Goal: Transaction & Acquisition: Order Labs

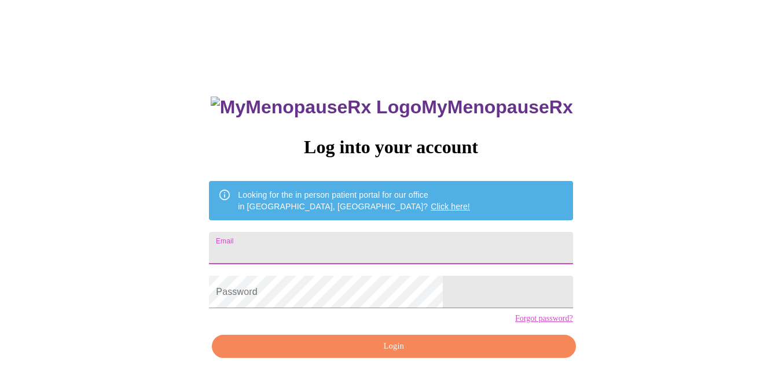
click at [323, 242] on input "Email" at bounding box center [391, 248] width 364 height 32
type input "slcook408@yahoo.com"
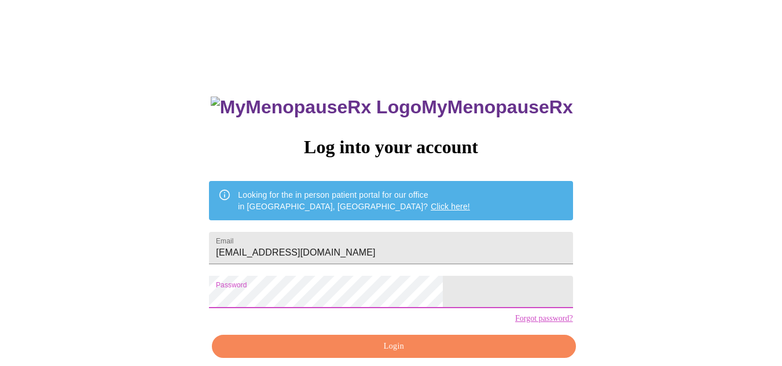
scroll to position [52, 0]
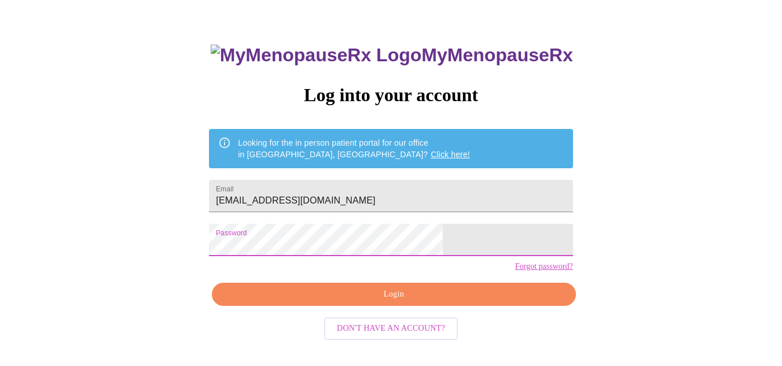
click at [427, 302] on span "Login" at bounding box center [393, 295] width 337 height 14
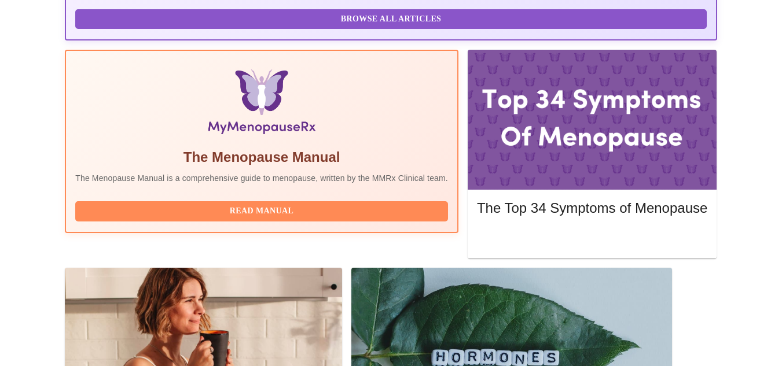
scroll to position [342, 0]
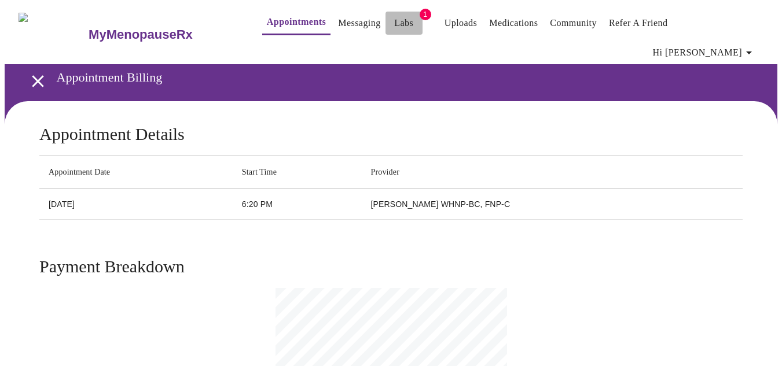
click at [394, 28] on link "Labs" at bounding box center [403, 23] width 19 height 16
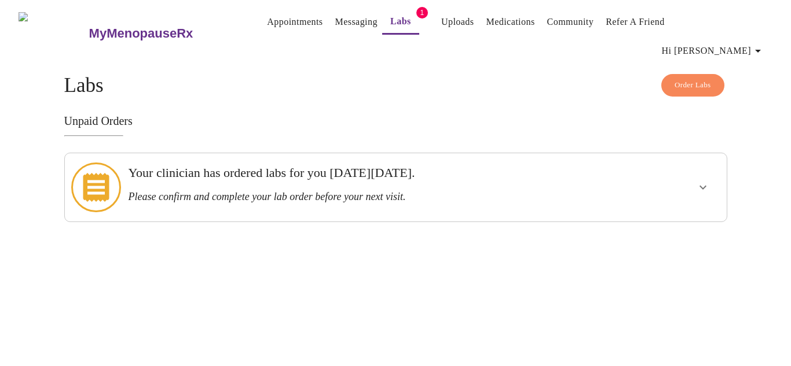
click at [563, 166] on h3 "Your clinician has ordered labs for you on Monday, September 29th." at bounding box center [363, 173] width 471 height 15
click at [696, 181] on icon "show more" at bounding box center [703, 188] width 14 height 14
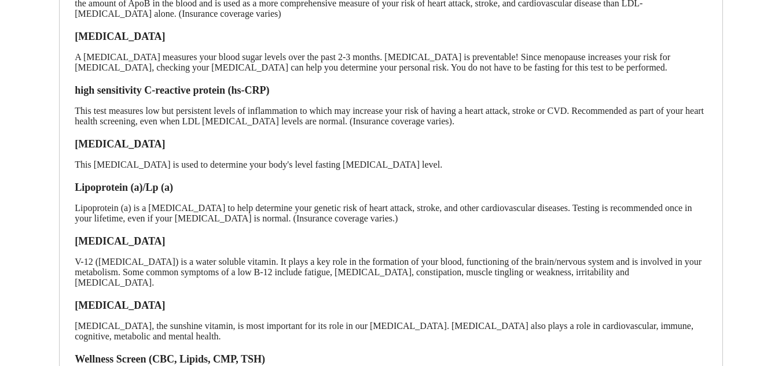
scroll to position [347, 0]
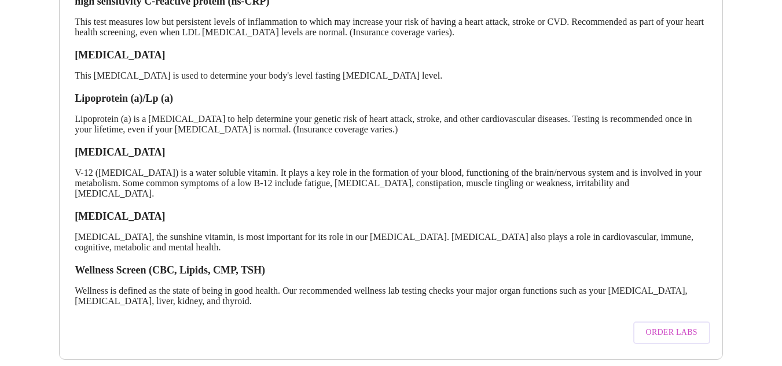
click at [666, 326] on span "Order Labs" at bounding box center [672, 333] width 52 height 14
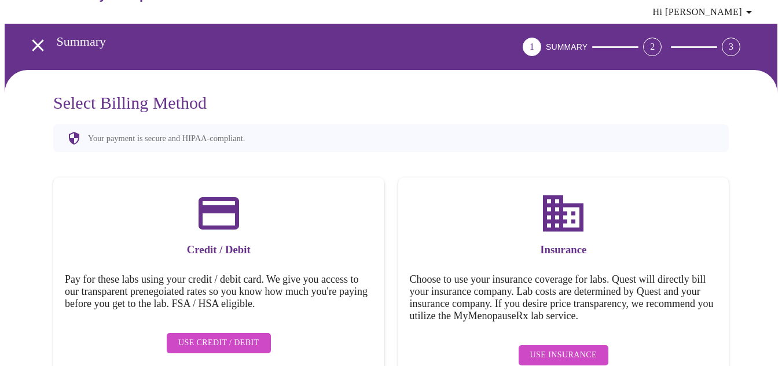
scroll to position [57, 0]
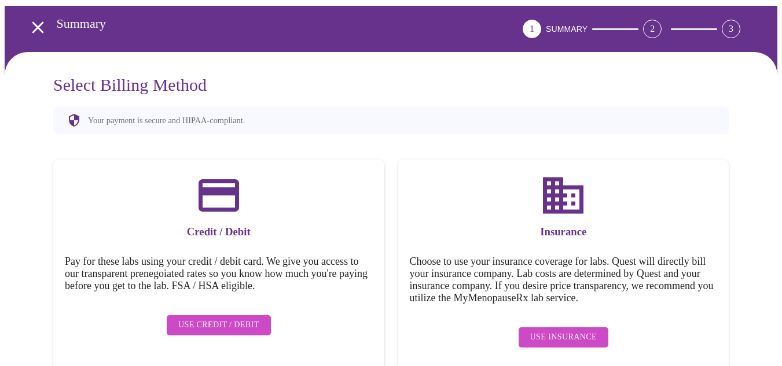
click at [584, 331] on span "Use Insurance" at bounding box center [563, 338] width 67 height 14
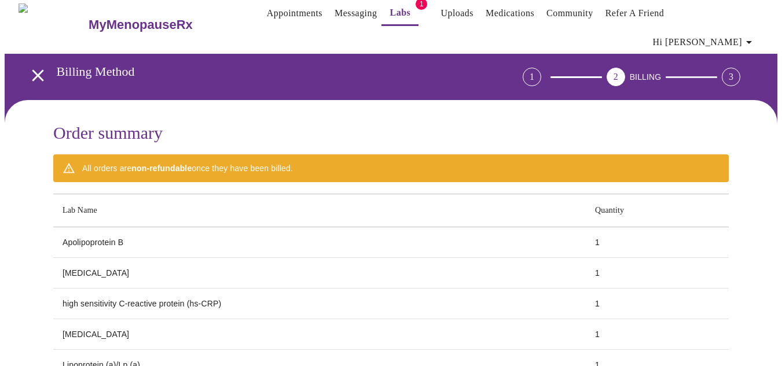
scroll to position [0, 0]
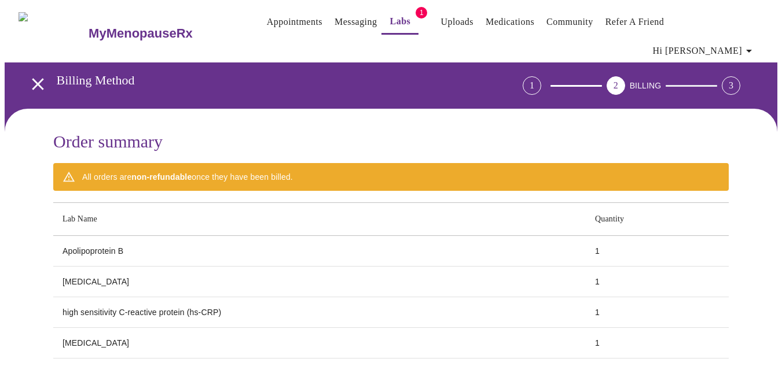
click at [737, 39] on button "Hi [PERSON_NAME]" at bounding box center [704, 50] width 112 height 23
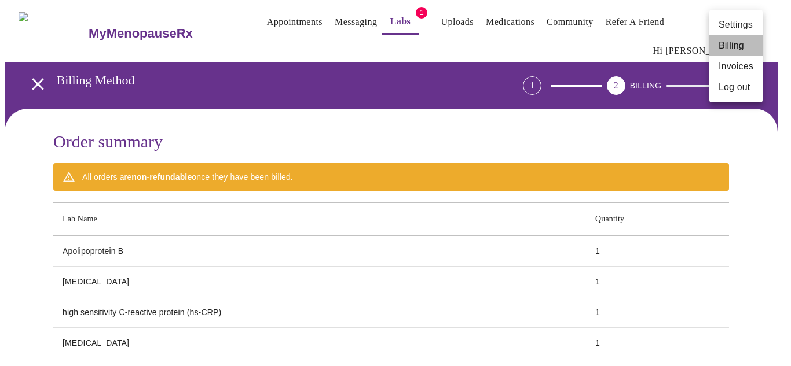
click at [742, 43] on li "Billing" at bounding box center [735, 45] width 53 height 21
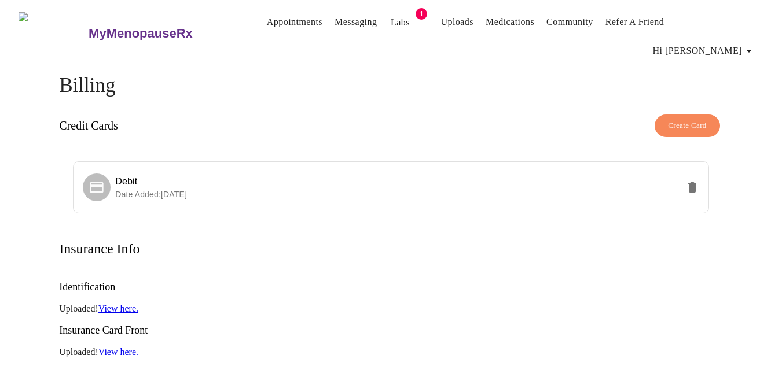
click at [122, 347] on link "View here." at bounding box center [118, 352] width 40 height 10
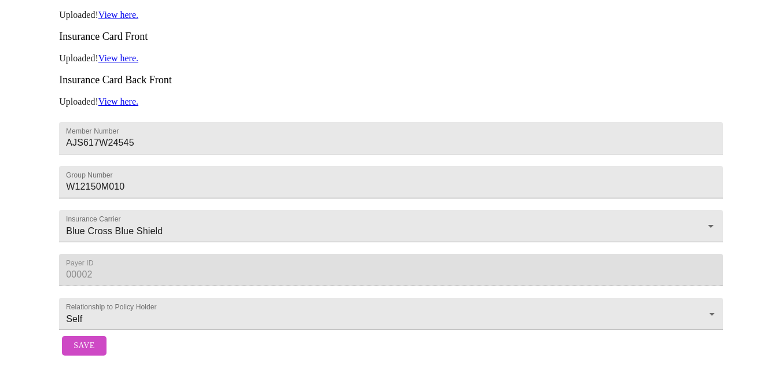
scroll to position [300, 0]
click at [87, 343] on span "Save" at bounding box center [84, 346] width 21 height 14
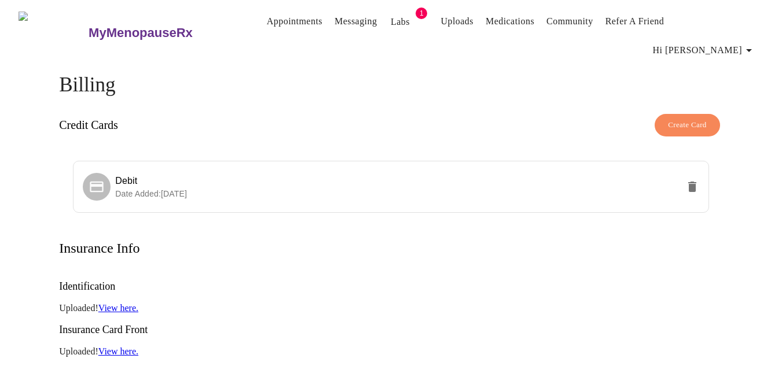
scroll to position [0, 0]
click at [391, 24] on link "Labs" at bounding box center [400, 22] width 19 height 16
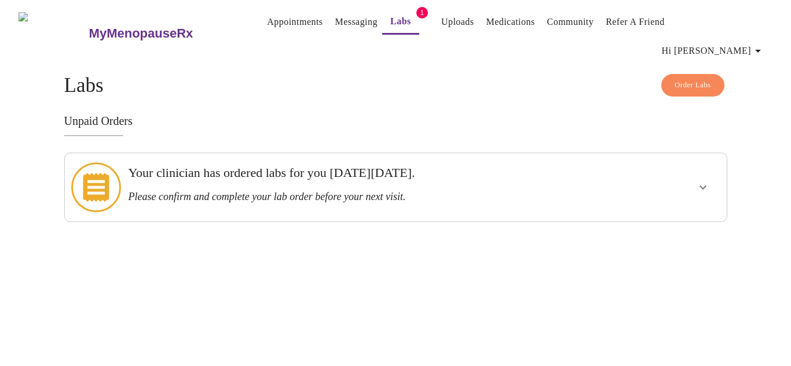
click at [699, 181] on icon "show more" at bounding box center [703, 188] width 14 height 14
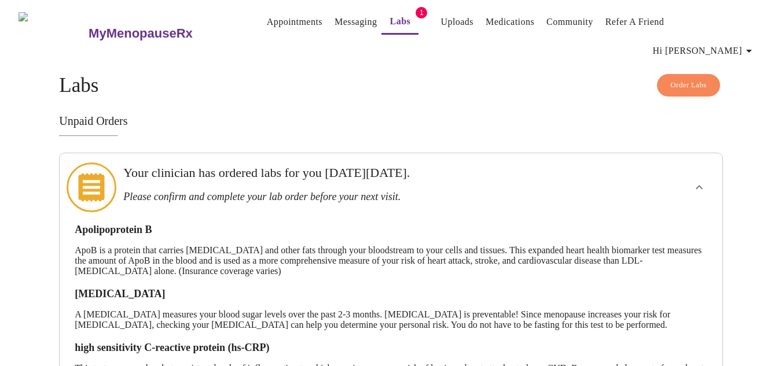
click at [701, 79] on span "Order Labs" at bounding box center [688, 85] width 36 height 13
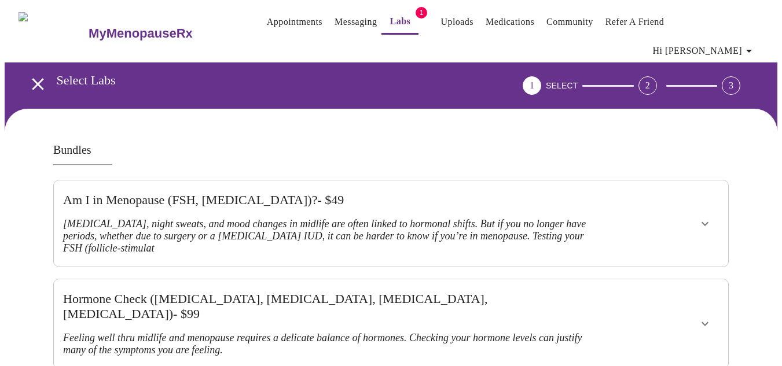
click at [32, 74] on icon "open drawer" at bounding box center [38, 84] width 20 height 20
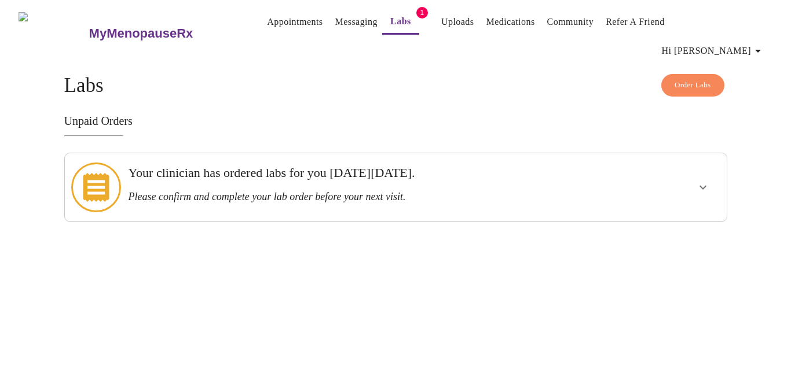
drag, startPoint x: 379, startPoint y: 157, endPoint x: 581, endPoint y: 164, distance: 202.2
click at [379, 166] on h3 "Your clinician has ordered labs for you on Monday, September 29th." at bounding box center [363, 173] width 471 height 15
click at [703, 181] on icon "show more" at bounding box center [703, 188] width 14 height 14
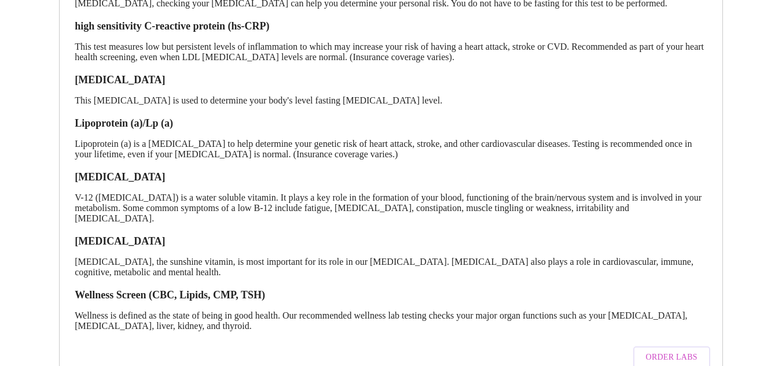
scroll to position [347, 0]
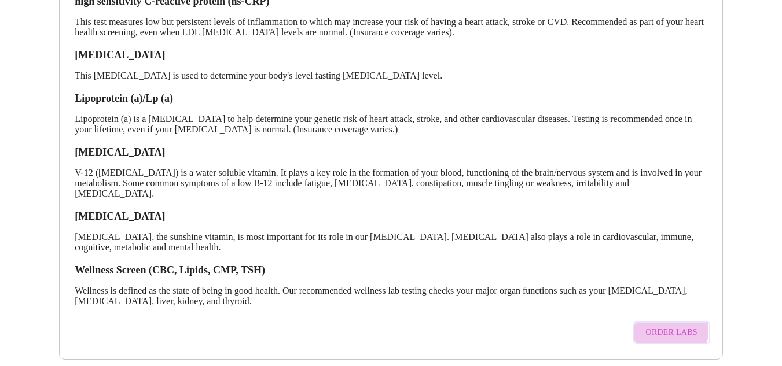
click at [654, 326] on span "Order Labs" at bounding box center [672, 333] width 52 height 14
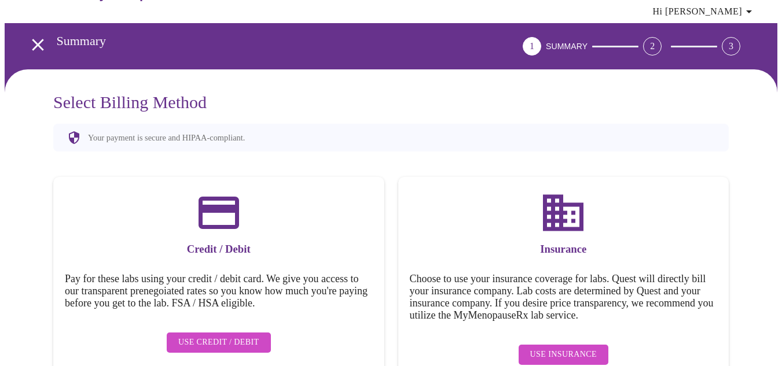
scroll to position [57, 0]
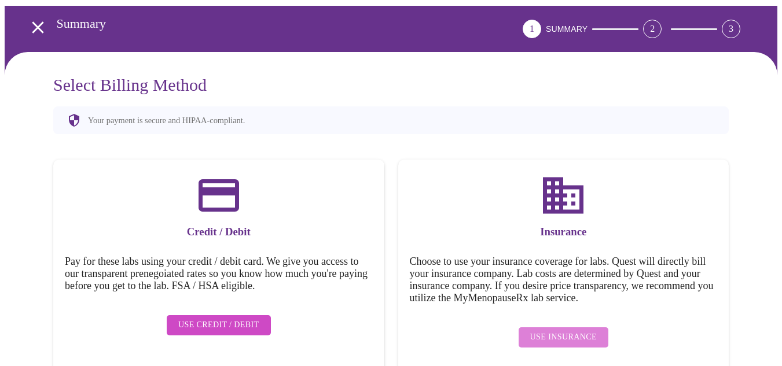
click at [590, 331] on span "Use Insurance" at bounding box center [563, 338] width 67 height 14
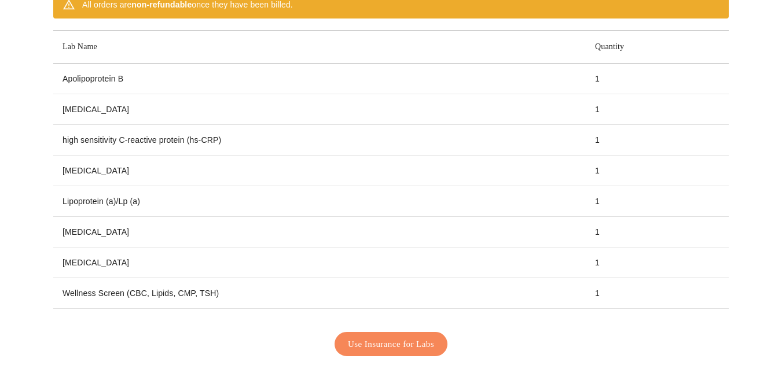
scroll to position [211, 0]
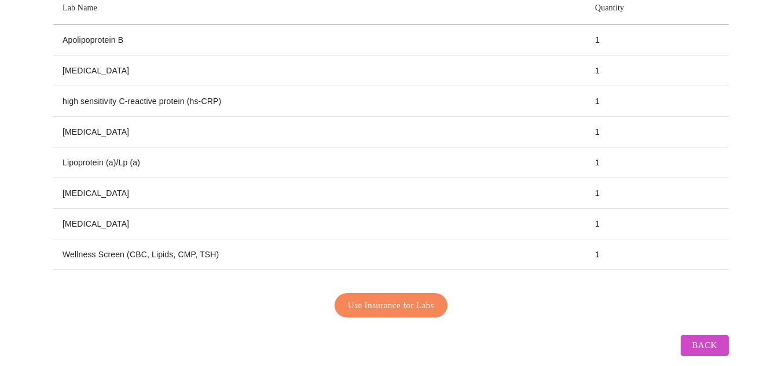
click at [430, 298] on span "Use Insurance for Labs" at bounding box center [391, 305] width 86 height 15
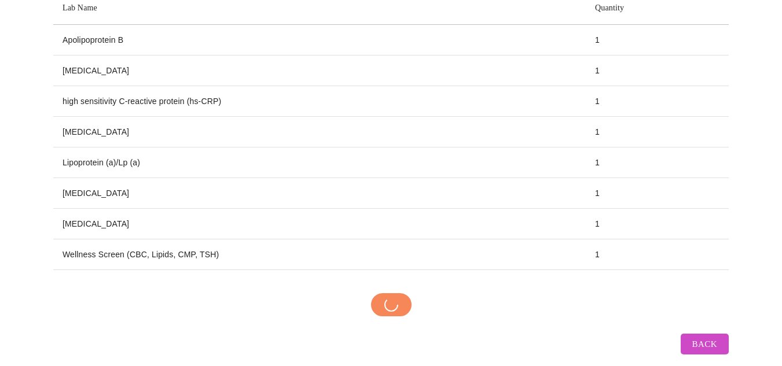
scroll to position [210, 0]
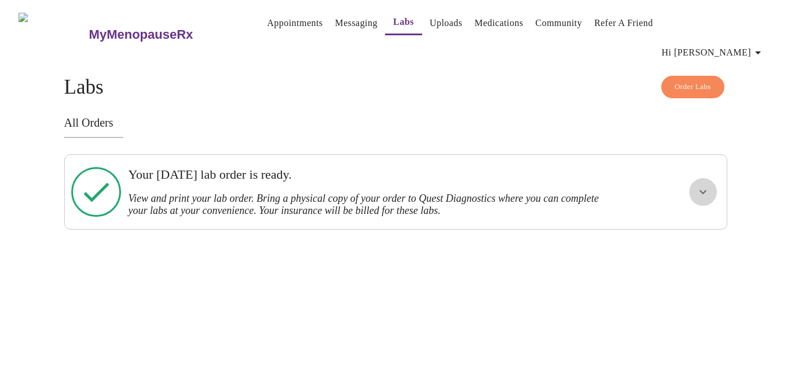
click at [696, 185] on icon "show more" at bounding box center [703, 192] width 14 height 14
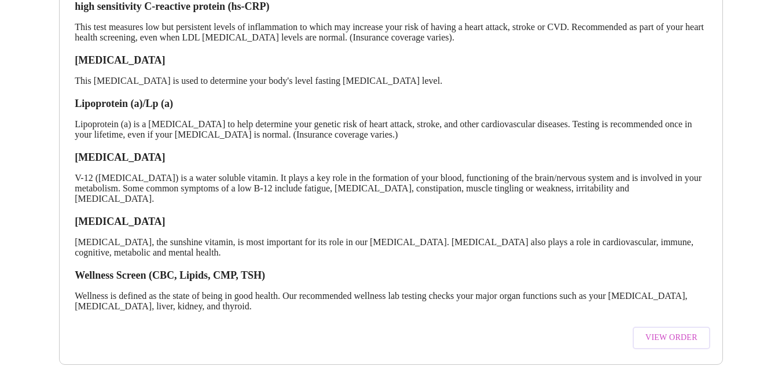
scroll to position [360, 0]
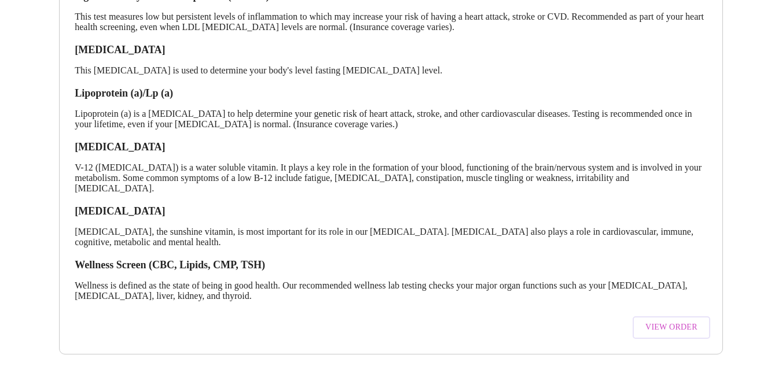
click at [687, 321] on span "View Order" at bounding box center [672, 328] width 52 height 14
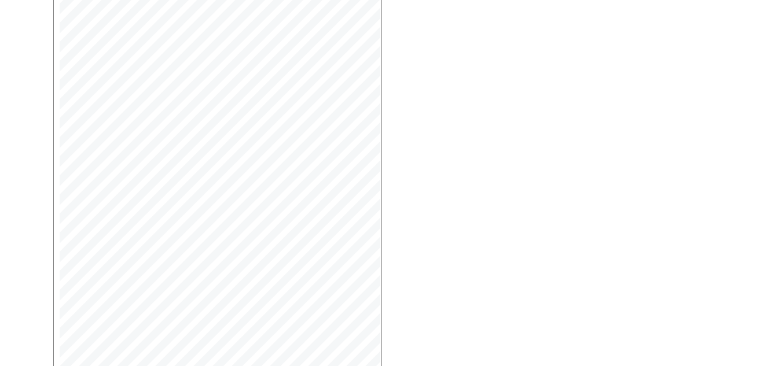
scroll to position [327, 0]
click at [113, 333] on span "Open Larger PDF" at bounding box center [106, 340] width 75 height 14
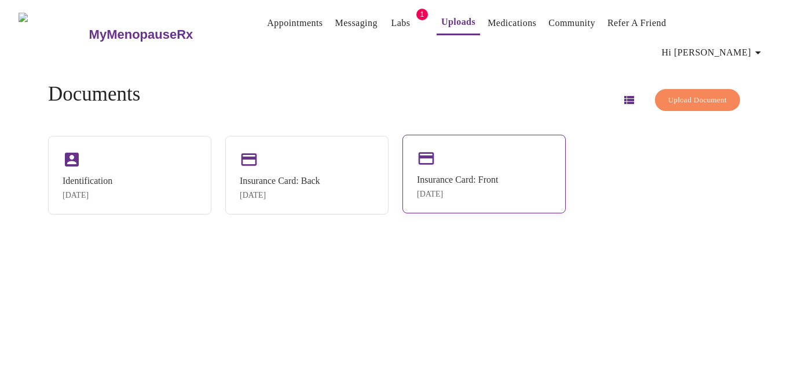
click at [434, 149] on div "Insurance Card: Front [DATE]" at bounding box center [483, 174] width 163 height 79
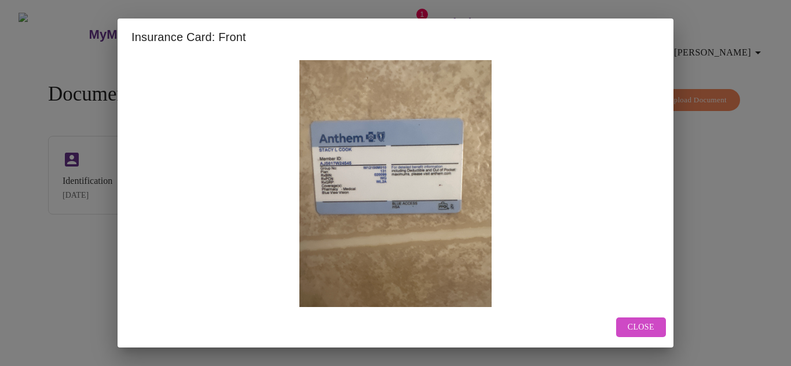
click at [655, 318] on button "Close" at bounding box center [641, 328] width 50 height 20
